Goal: Find specific page/section: Find specific page/section

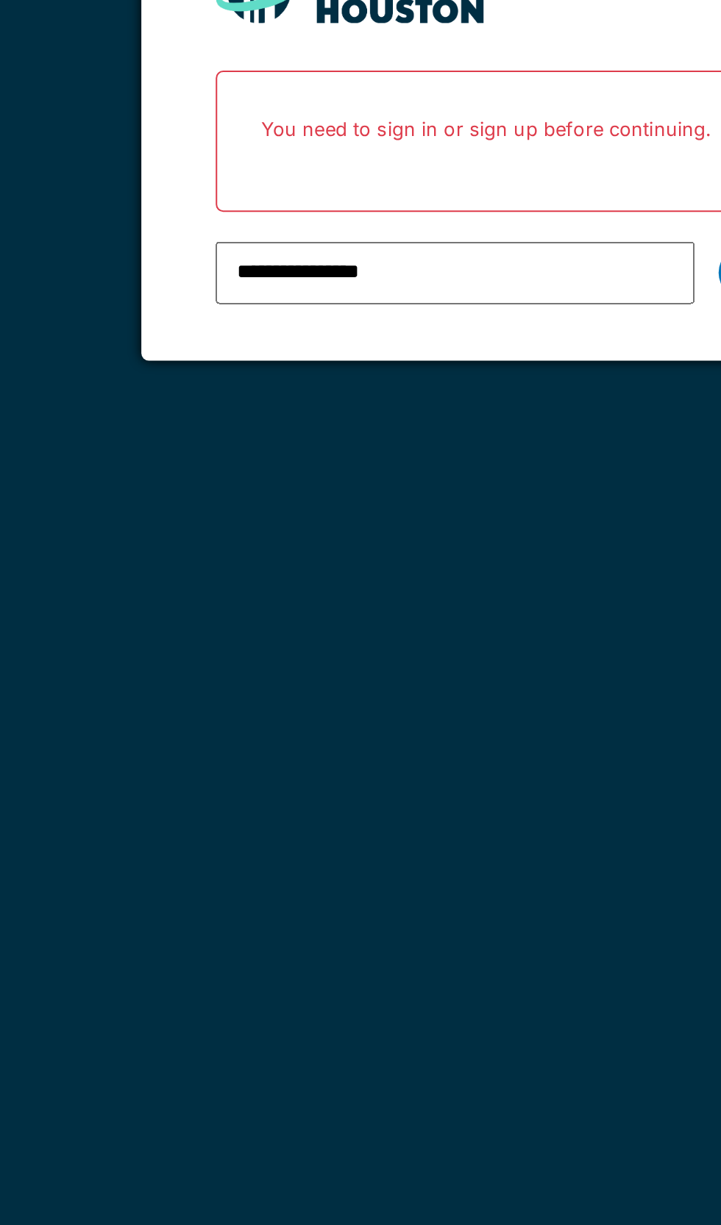
click at [392, 302] on input "**********" at bounding box center [339, 297] width 236 height 31
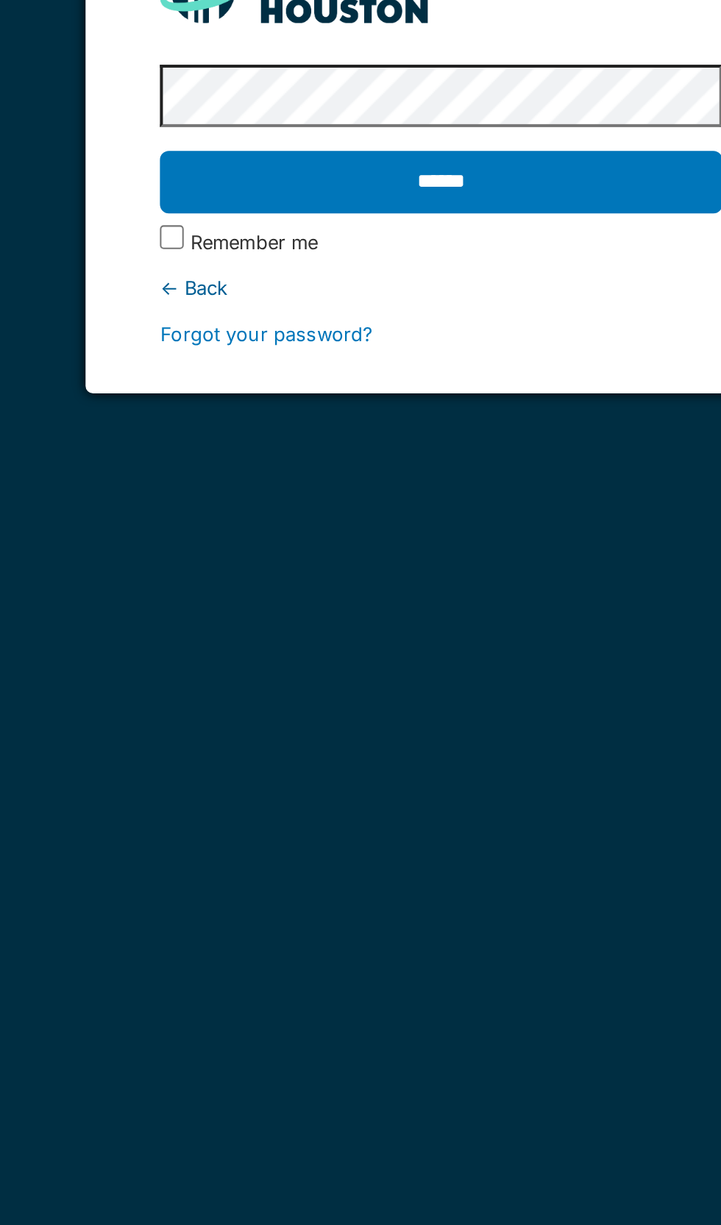
click at [416, 249] on input "******" at bounding box center [359, 253] width 277 height 31
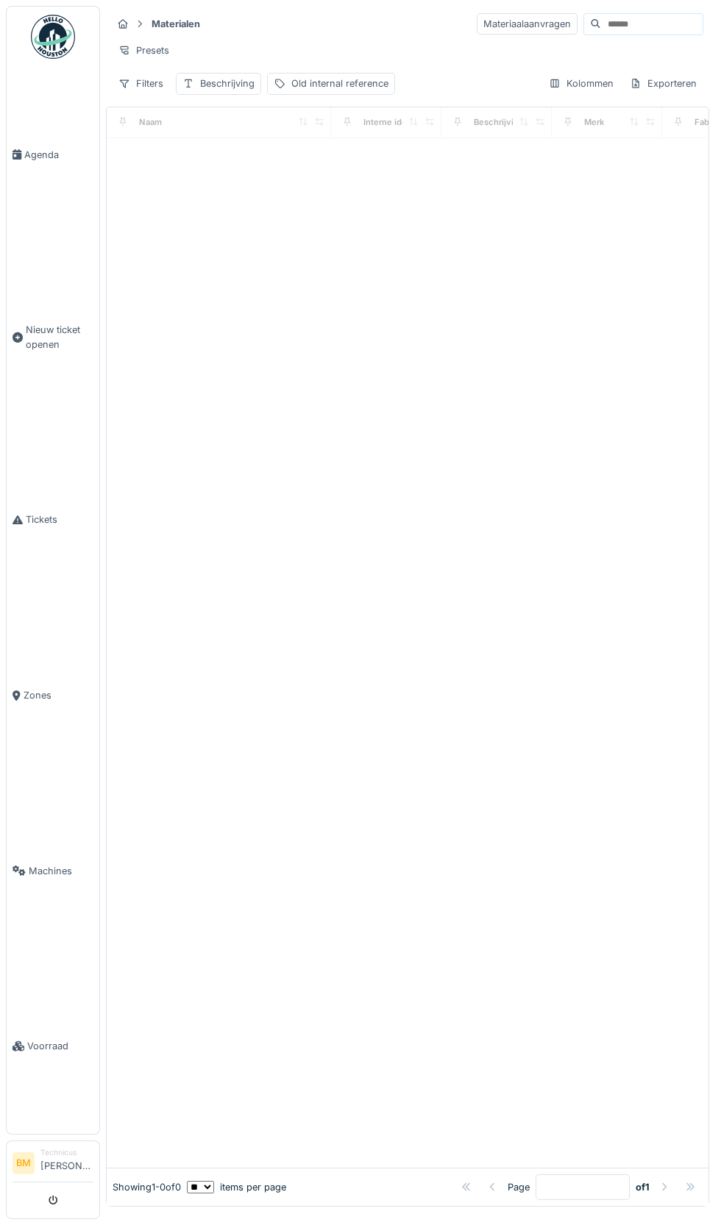
click at [615, 26] on input at bounding box center [651, 24] width 101 height 21
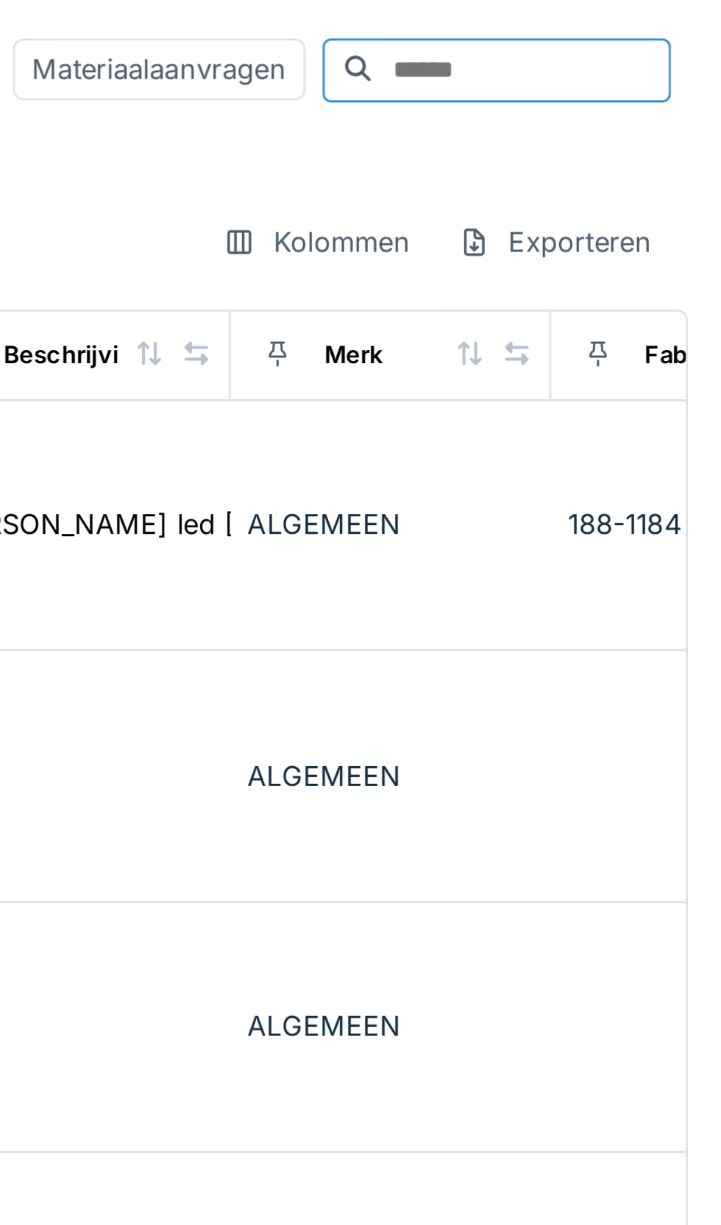
click at [602, 30] on input at bounding box center [651, 24] width 101 height 21
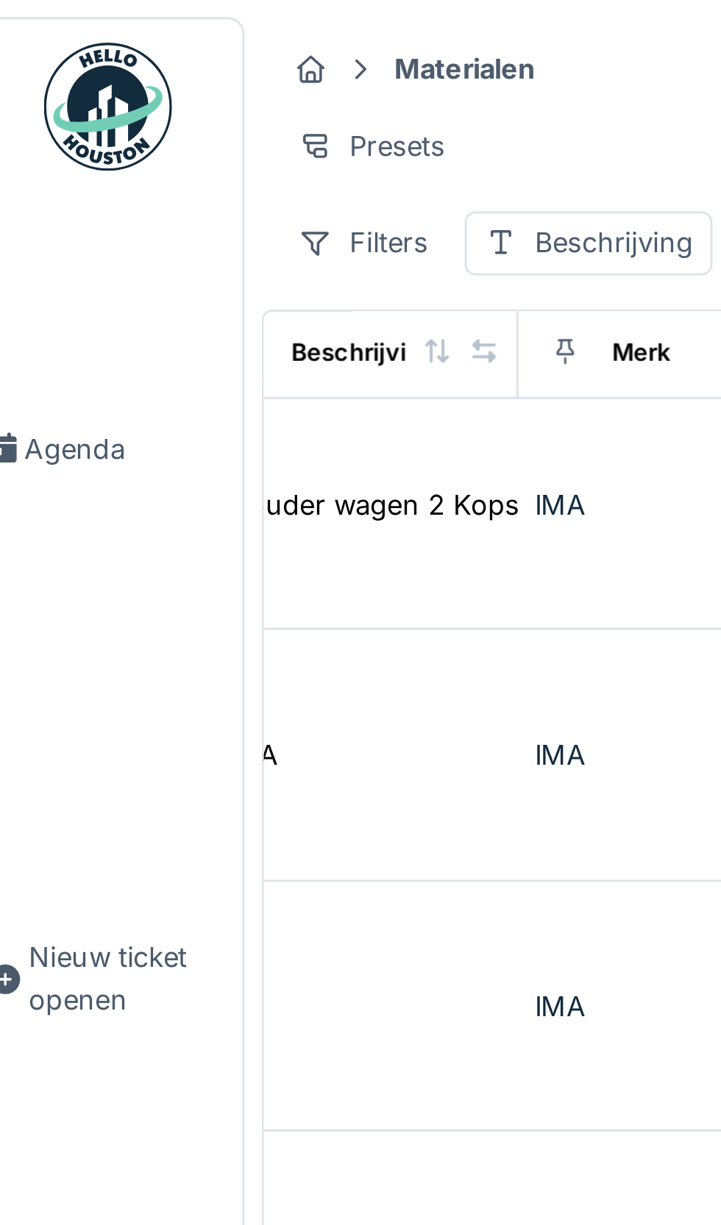
scroll to position [210, 505]
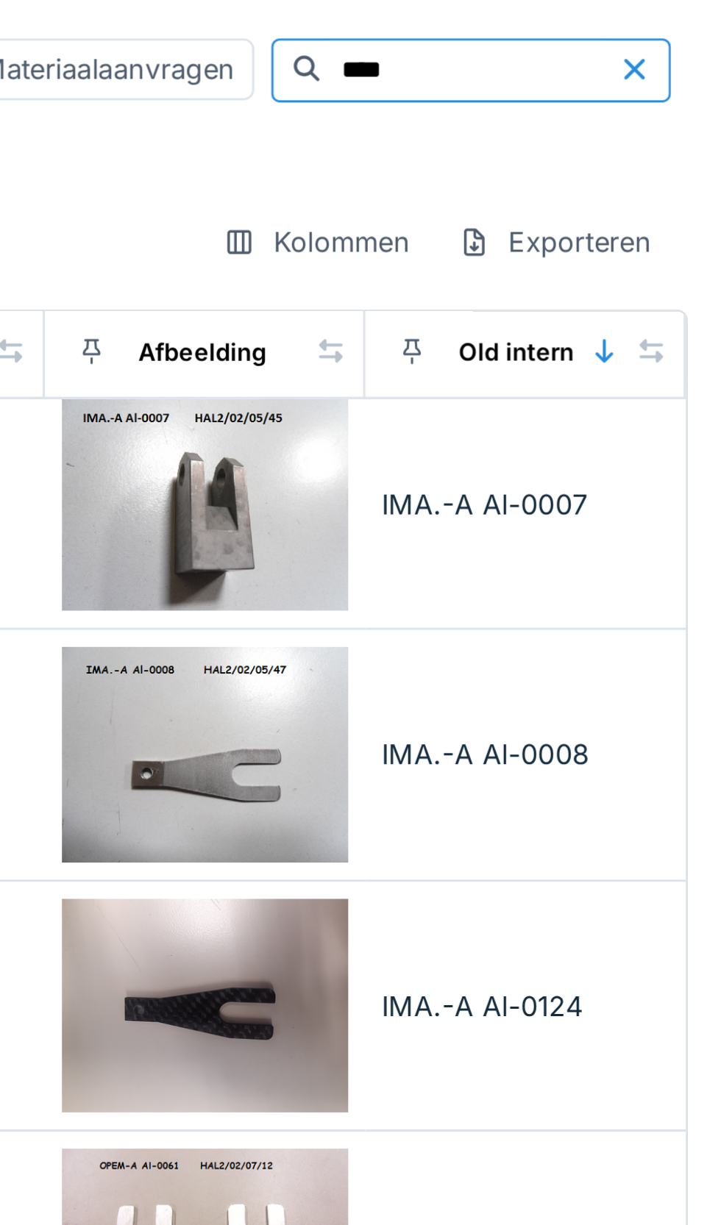
type input "****"
click at [650, 268] on td "IMA.-A Al-0008" at bounding box center [653, 260] width 110 height 87
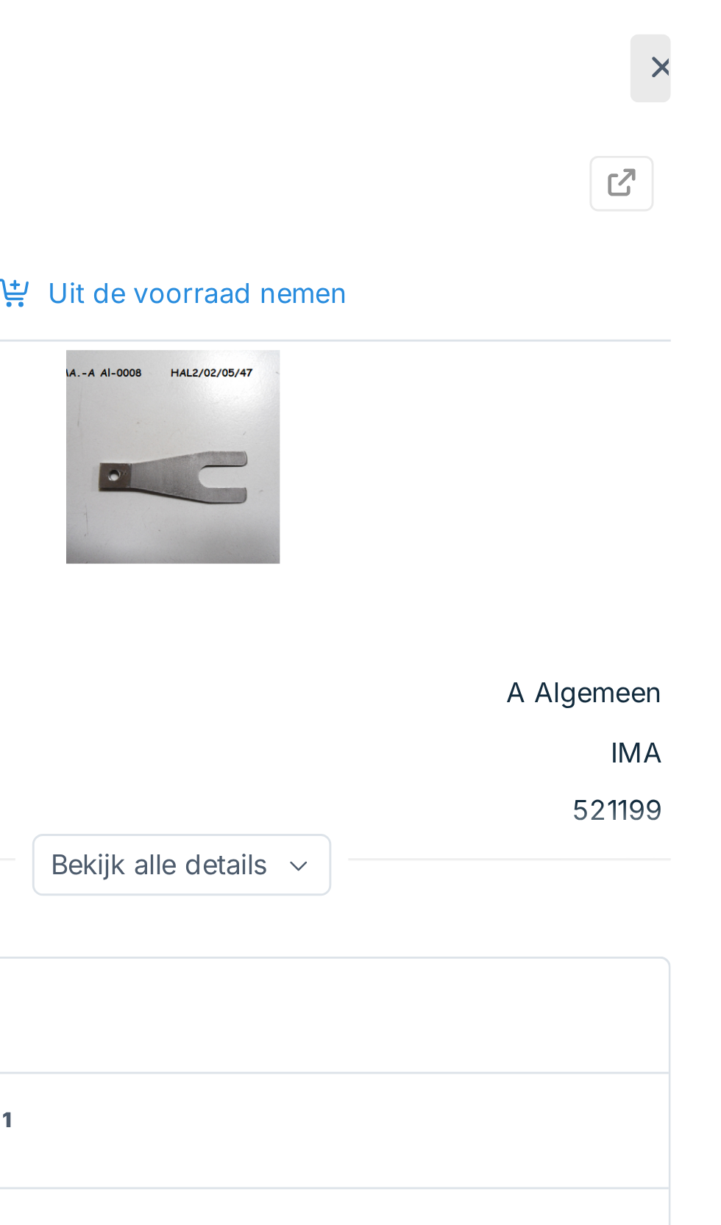
click at [571, 293] on div "Bekijk alle details" at bounding box center [534, 297] width 103 height 21
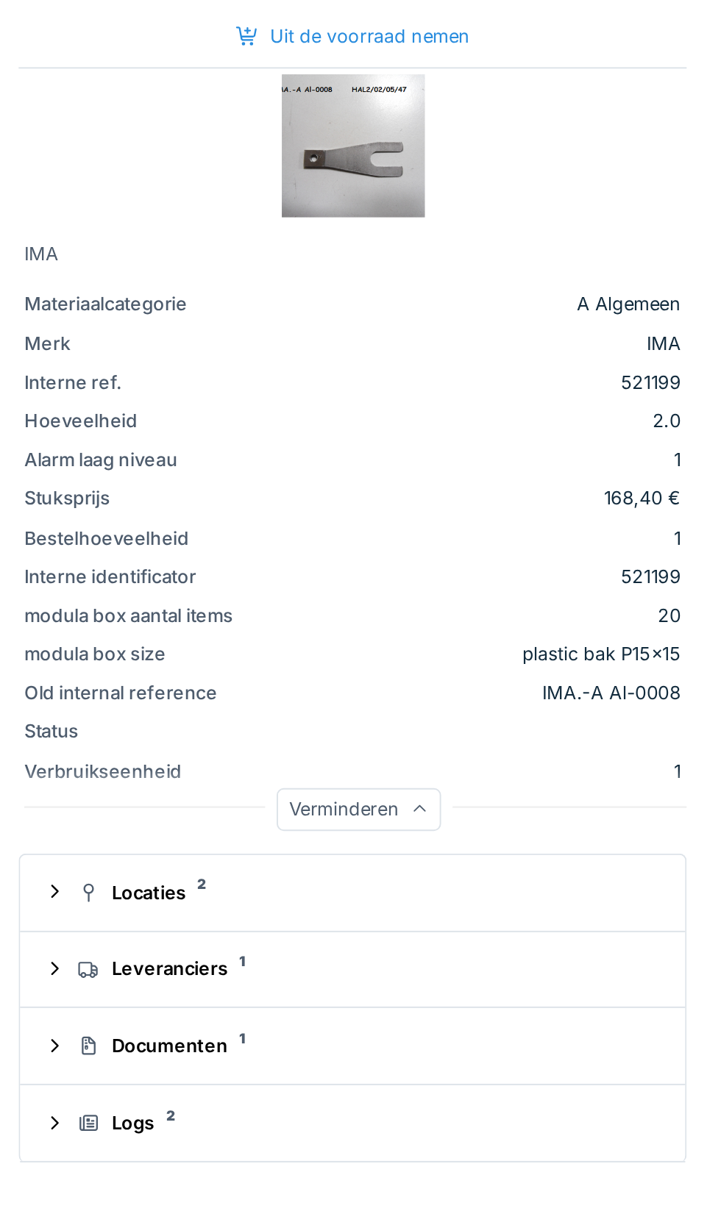
scroll to position [185, 762]
click at [465, 626] on div "Documenten 1" at bounding box center [537, 620] width 295 height 14
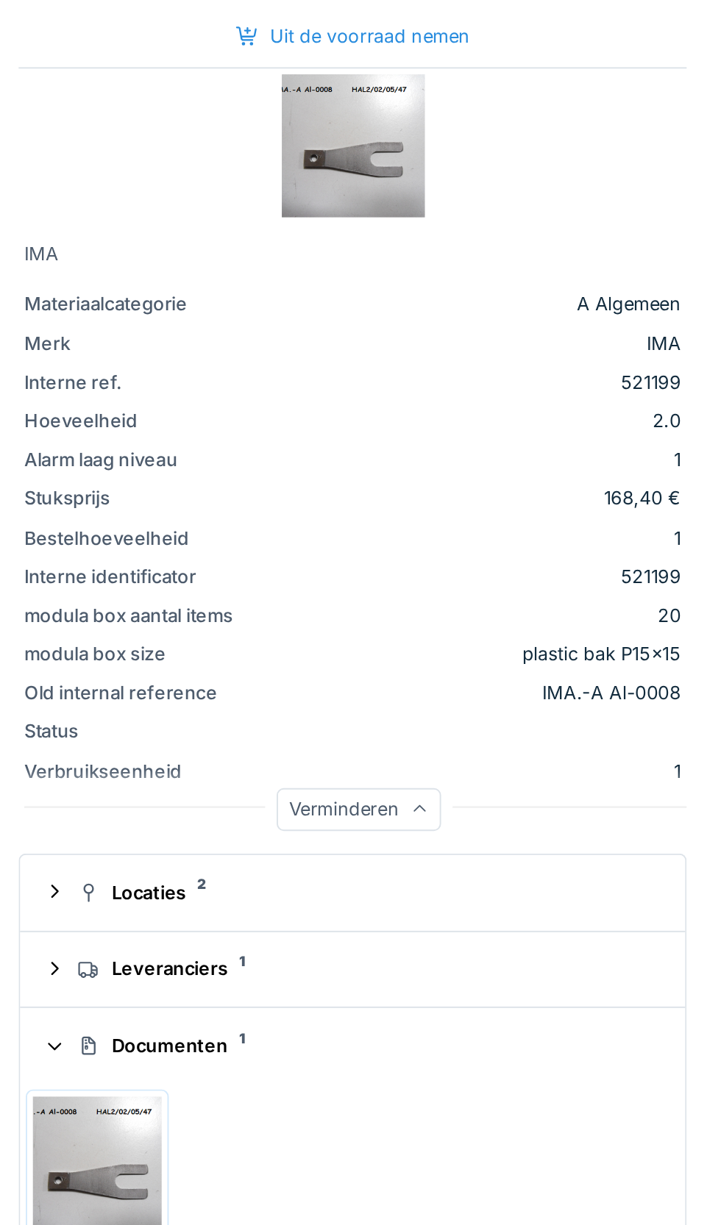
click at [460, 586] on div "Leveranciers 1" at bounding box center [537, 581] width 295 height 14
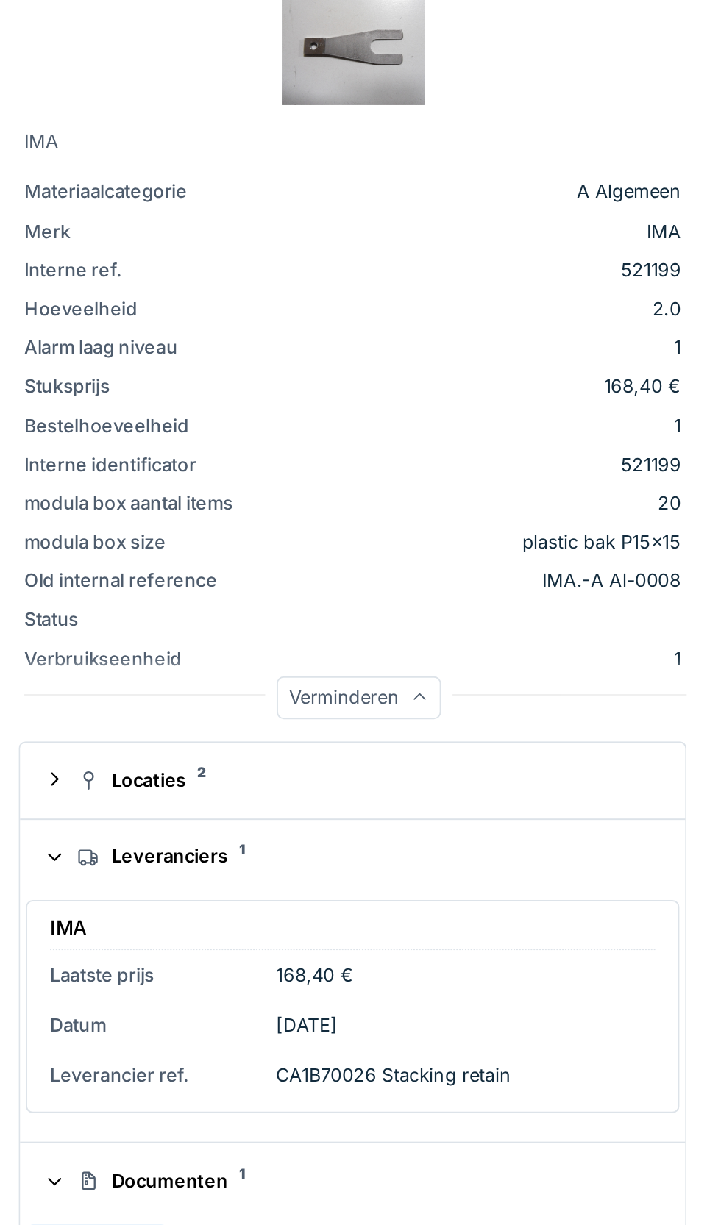
scroll to position [209, 762]
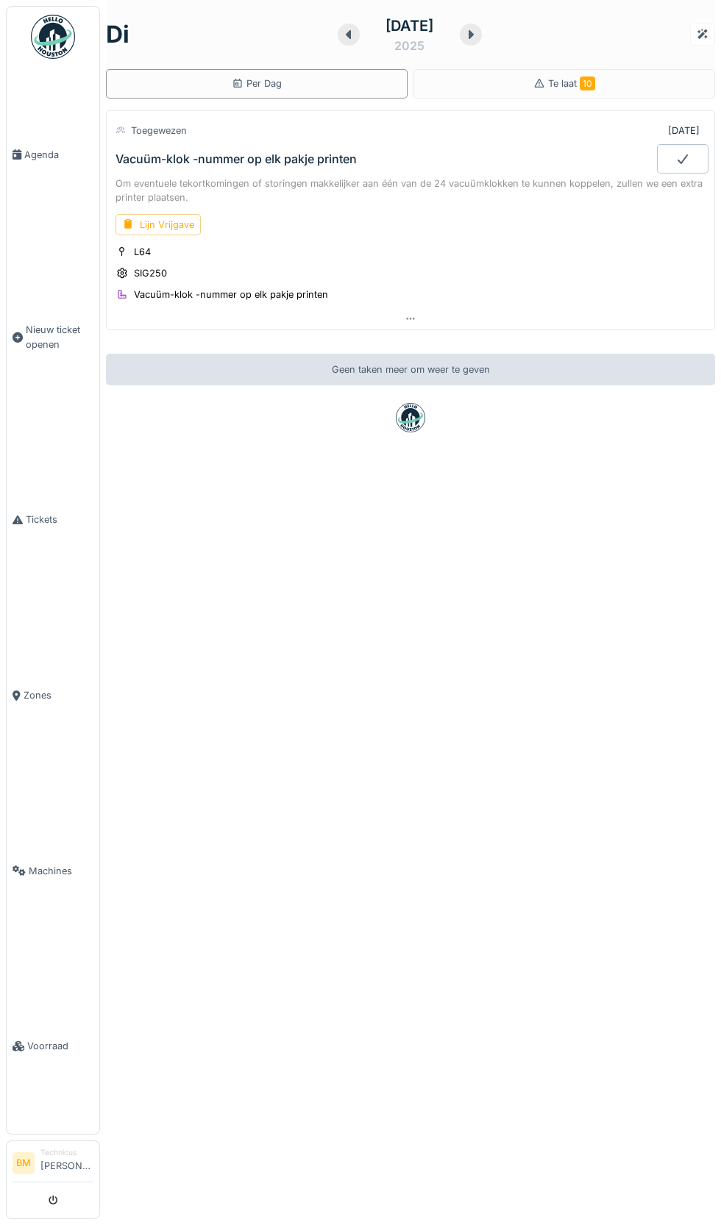
click at [53, 1135] on link "Voorraad" at bounding box center [53, 1047] width 93 height 176
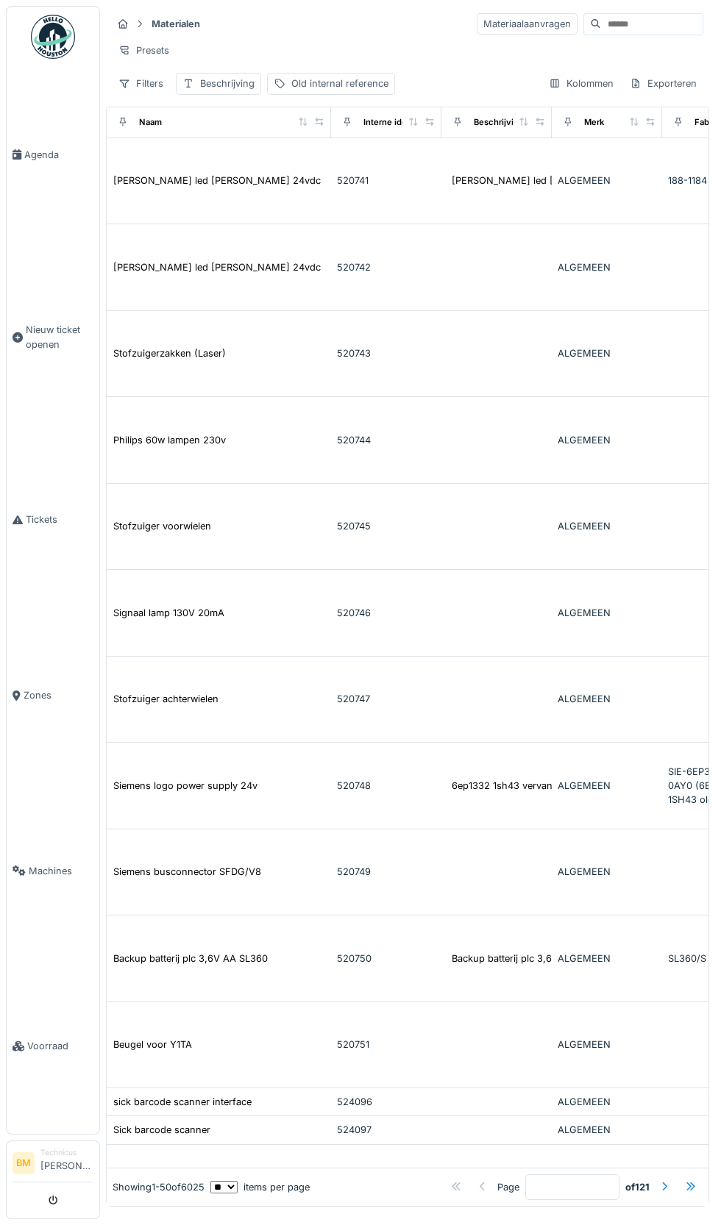
click at [624, 24] on input at bounding box center [651, 24] width 101 height 21
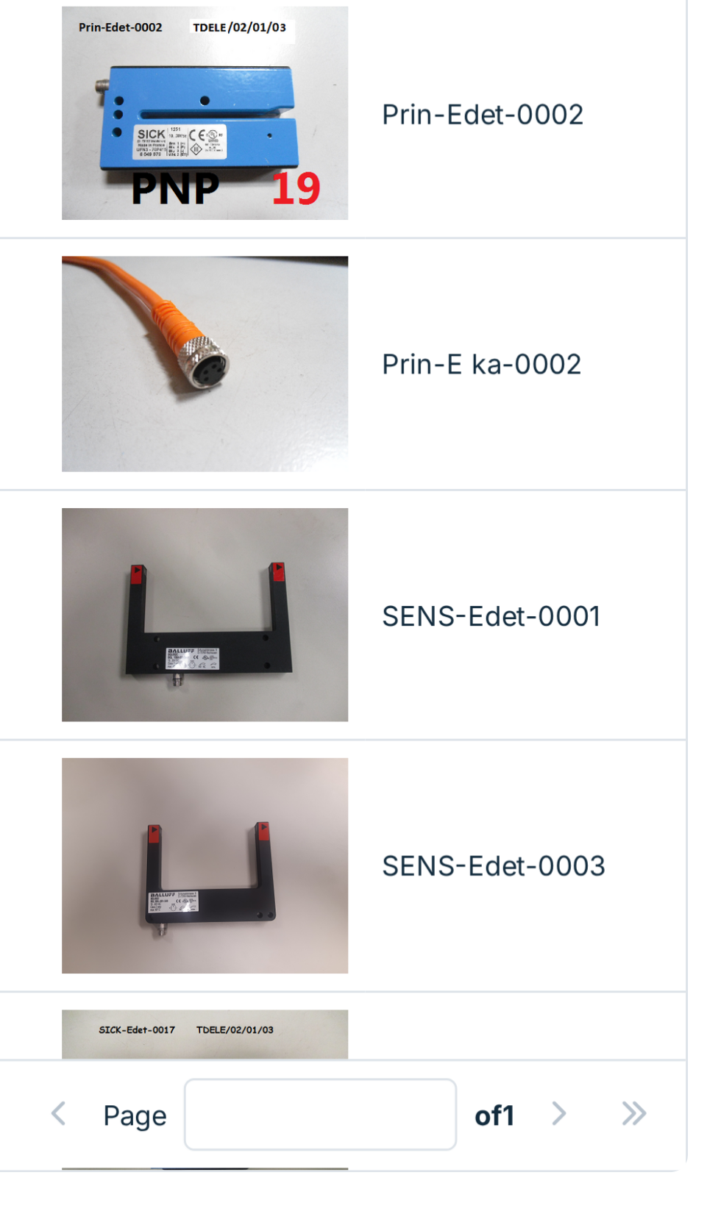
scroll to position [0, 505]
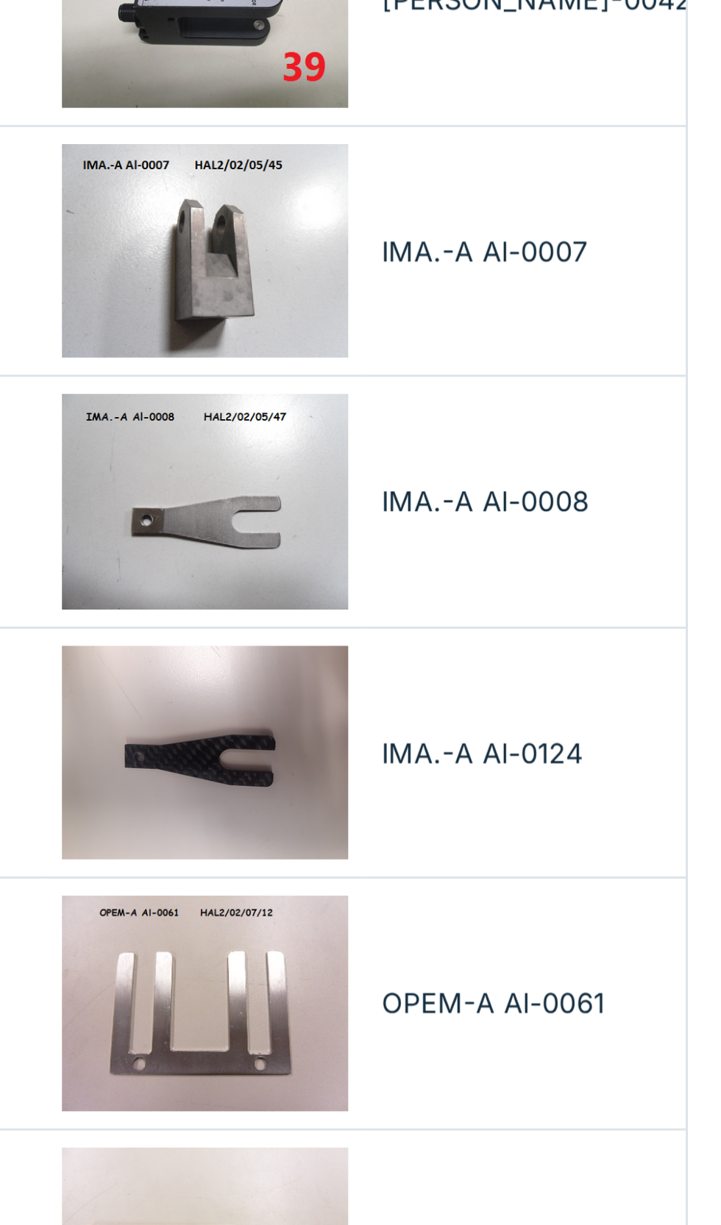
type input "****"
click at [624, 482] on td "IMA.-A Al-0008" at bounding box center [653, 470] width 110 height 87
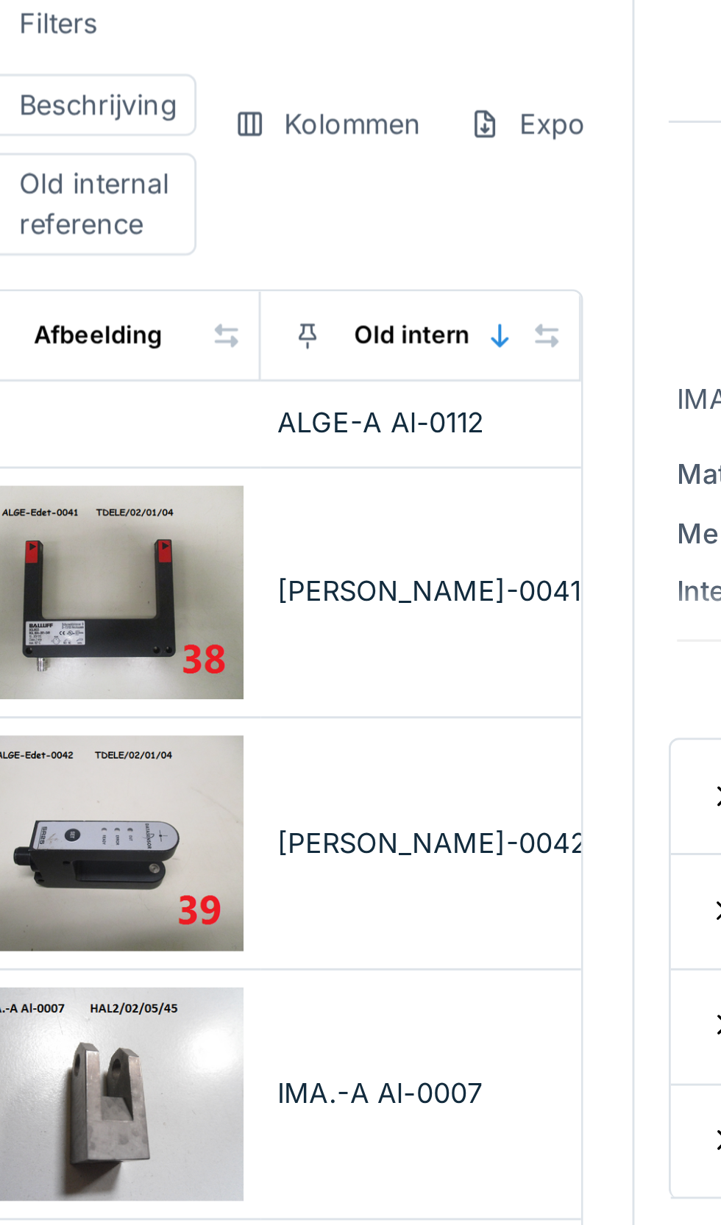
scroll to position [0, 38]
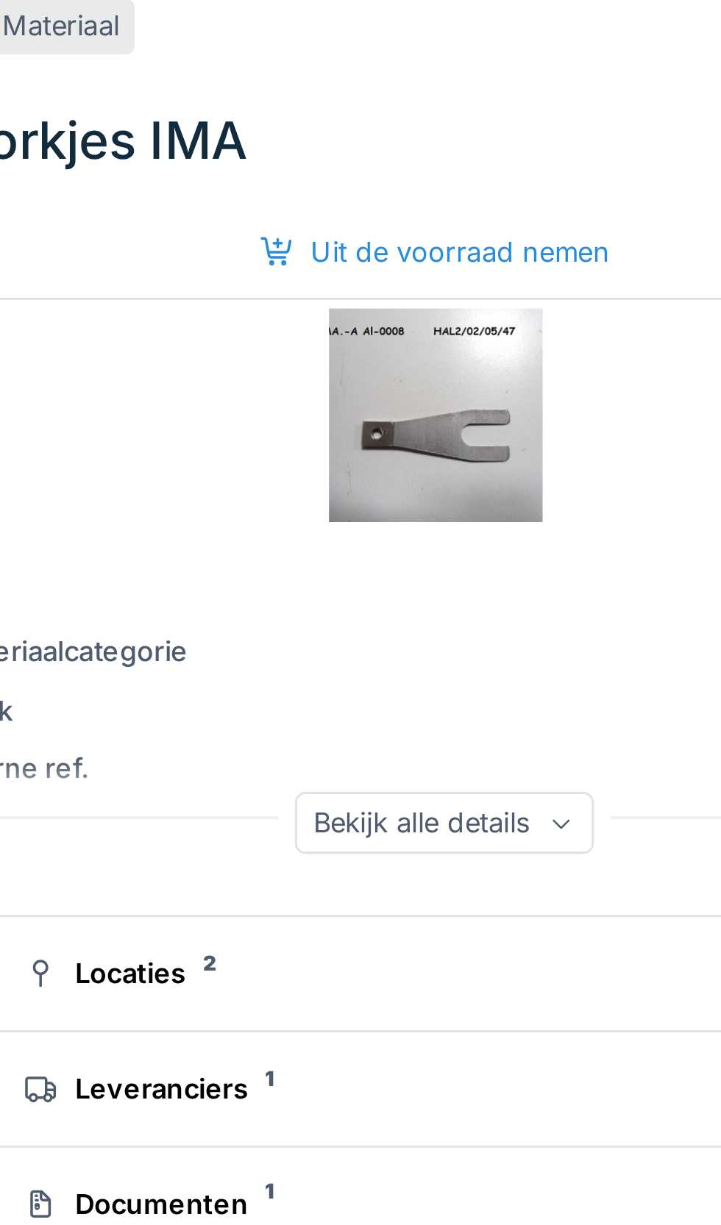
click at [573, 294] on icon at bounding box center [575, 297] width 9 height 7
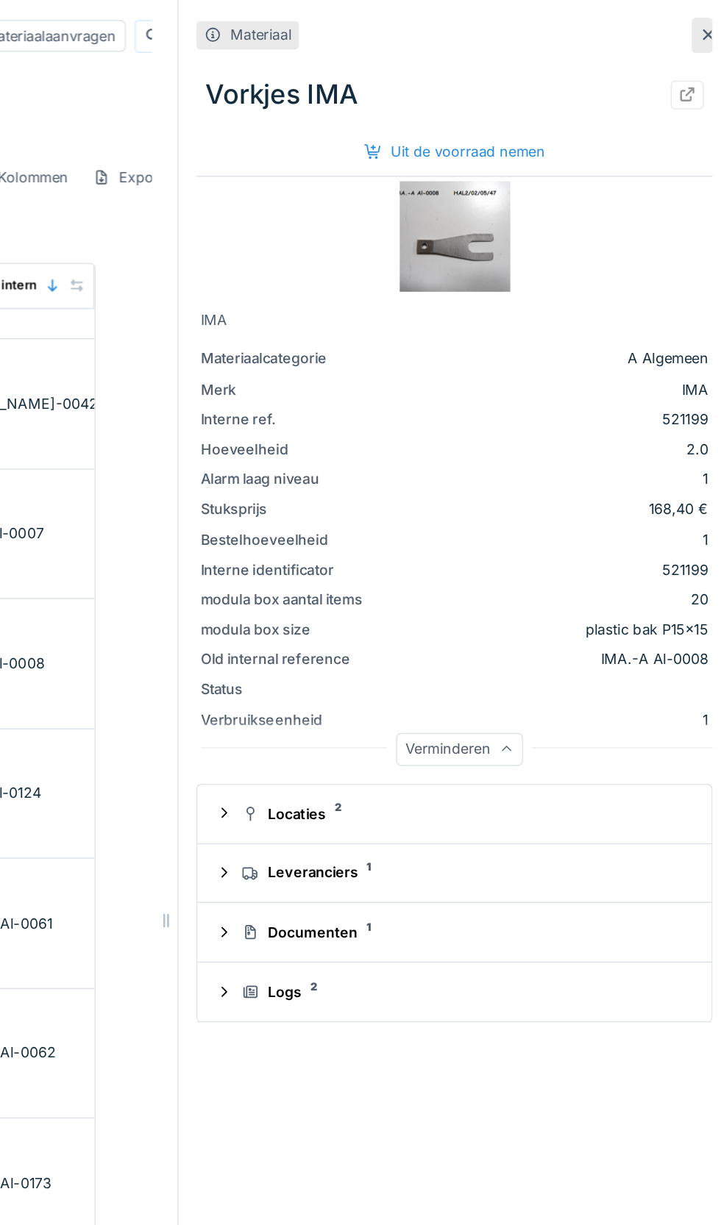
scroll to position [56, 0]
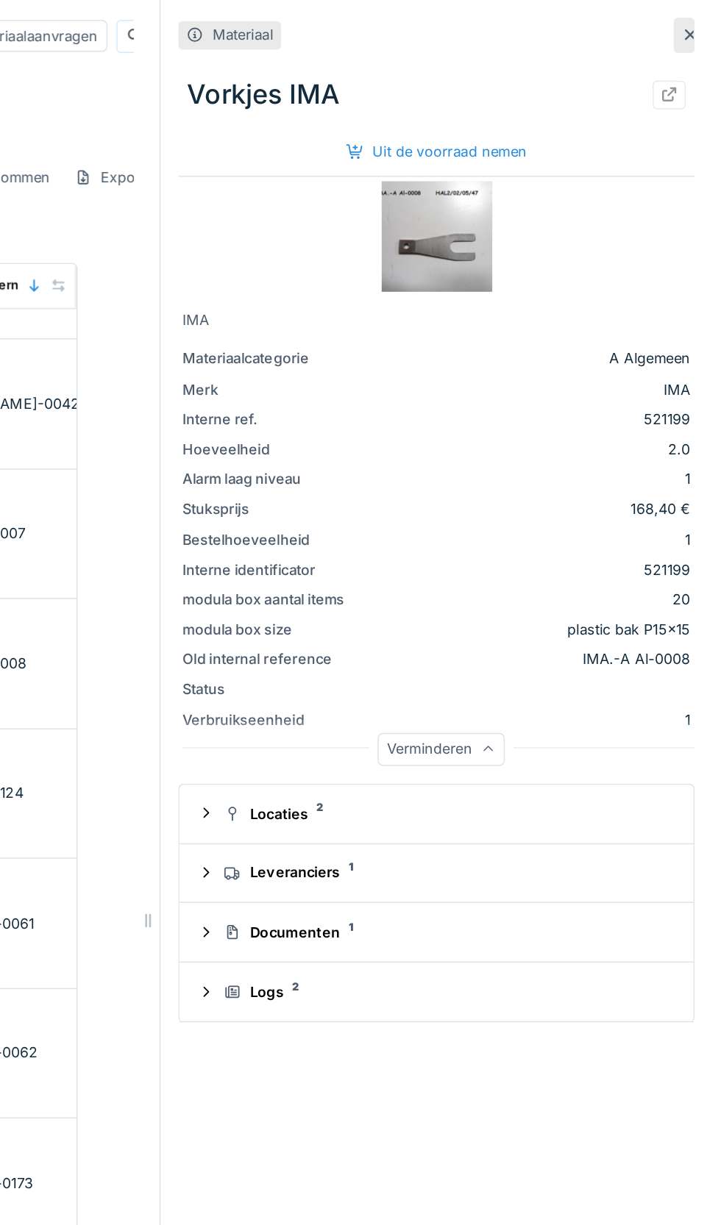
click at [471, 528] on summary "Locaties 2" at bounding box center [531, 541] width 330 height 27
